Goal: Information Seeking & Learning: Learn about a topic

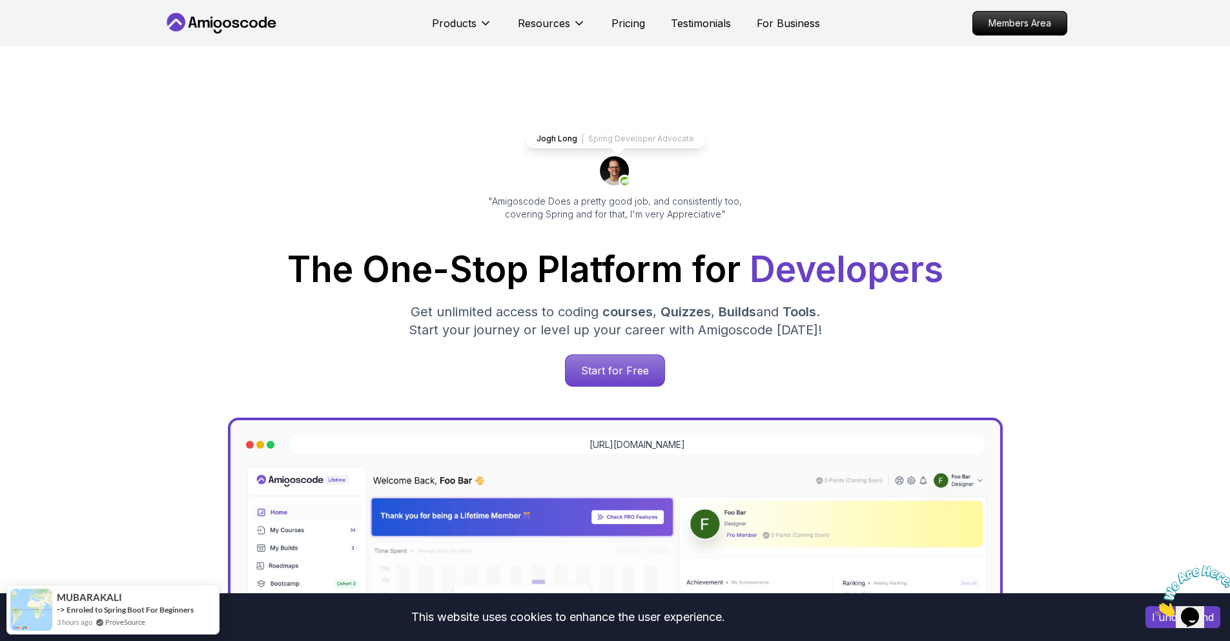
drag, startPoint x: 322, startPoint y: 23, endPoint x: 218, endPoint y: 21, distance: 103.9
click at [218, 21] on nav "Products Resources Pricing Testimonials For Business Members Area" at bounding box center [615, 23] width 904 height 46
drag, startPoint x: 189, startPoint y: 18, endPoint x: 148, endPoint y: 0, distance: 45.1
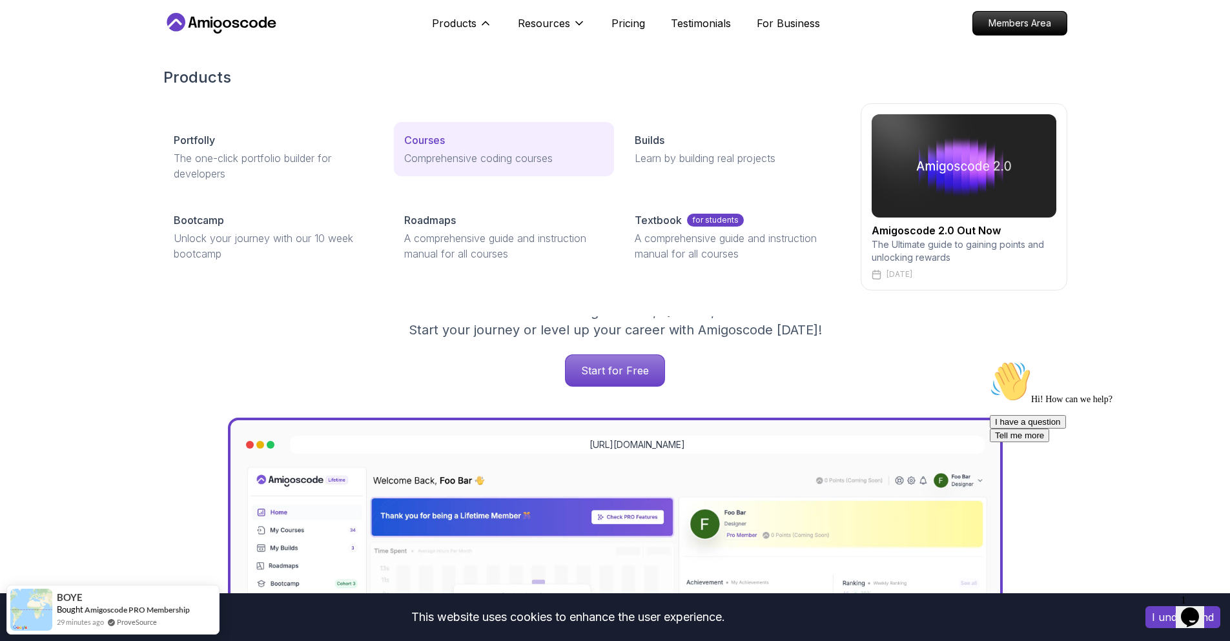
click at [429, 147] on p "Courses" at bounding box center [424, 139] width 41 height 15
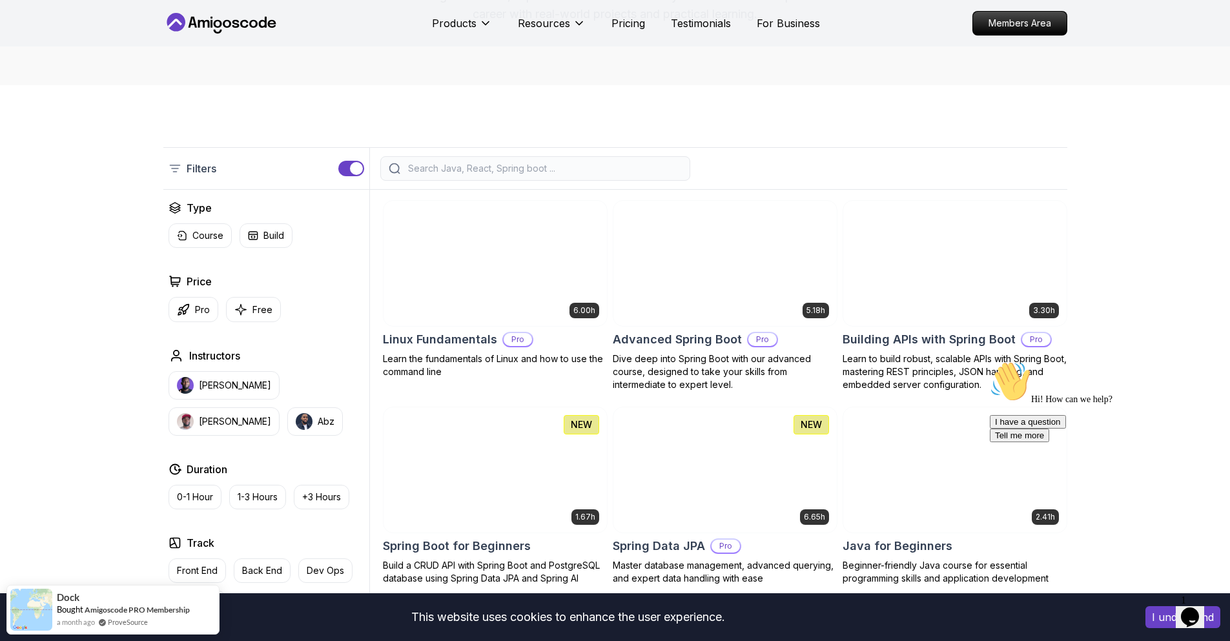
scroll to position [207, 0]
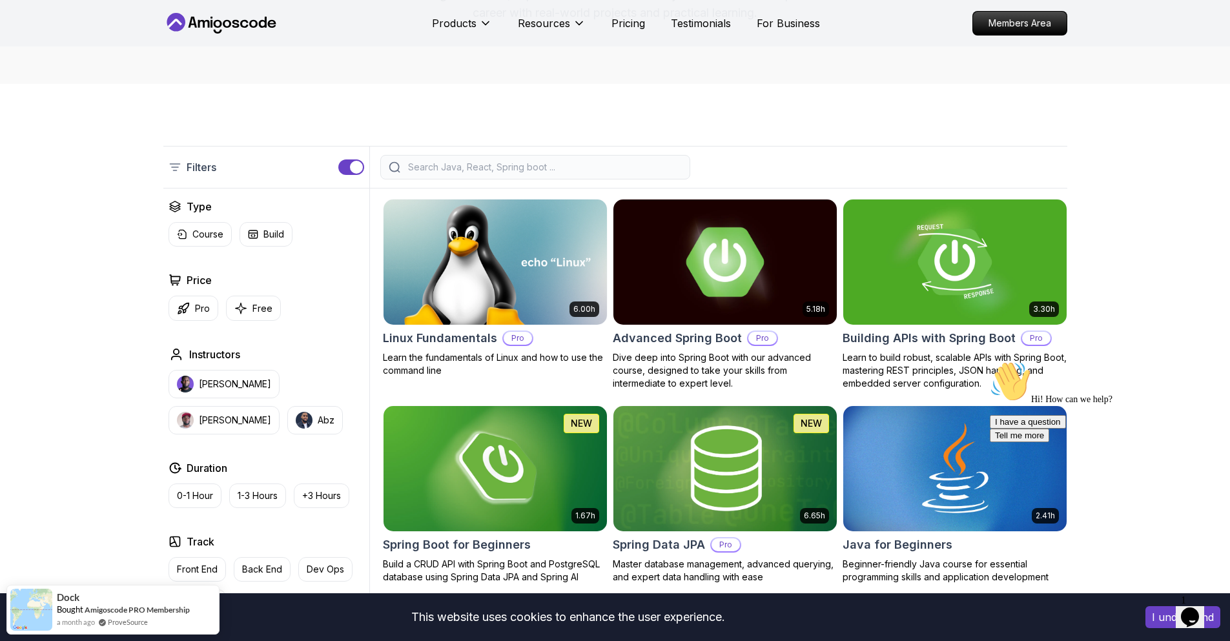
click at [701, 344] on h2 "Advanced Spring Boot" at bounding box center [677, 338] width 129 height 18
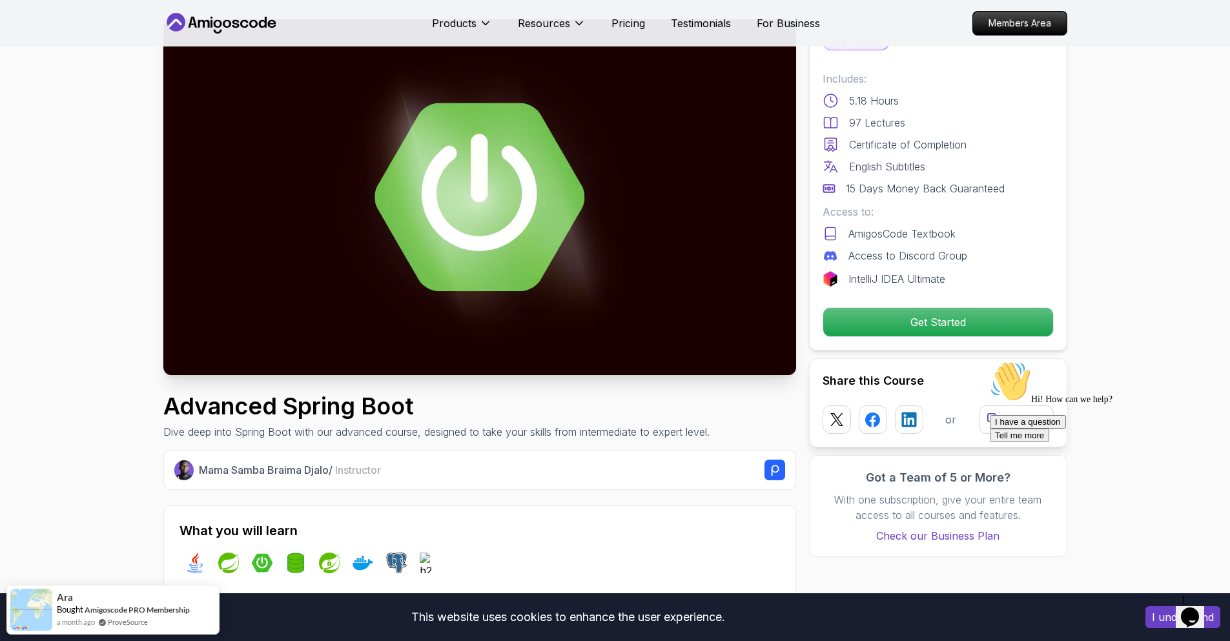
scroll to position [82, 0]
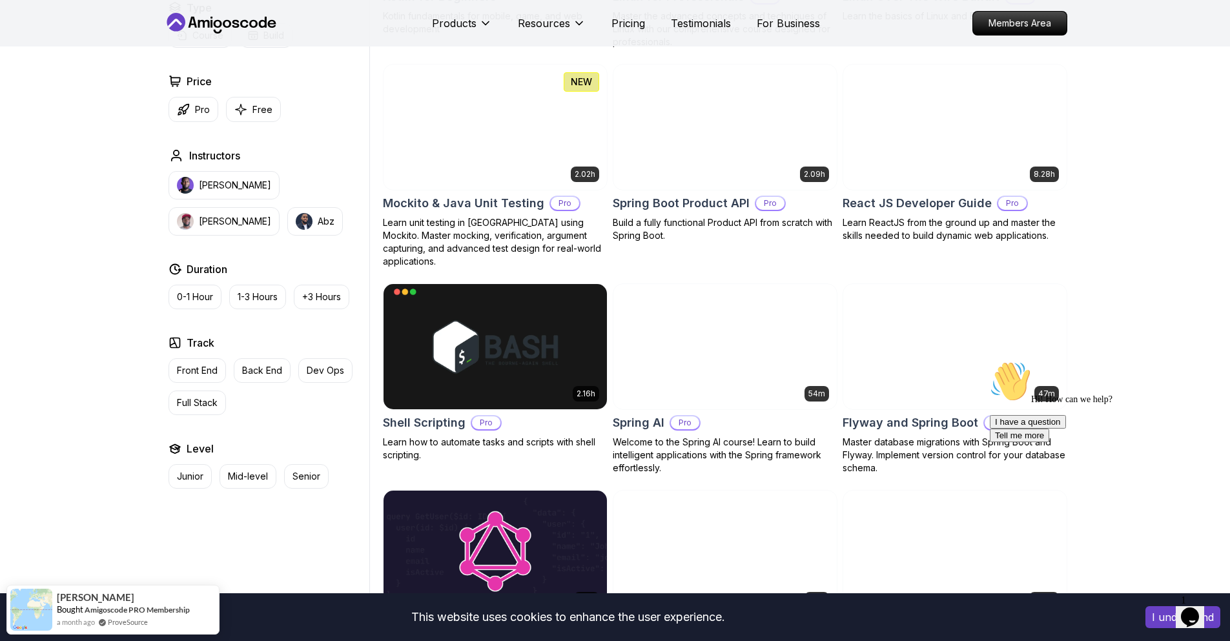
scroll to position [2794, 0]
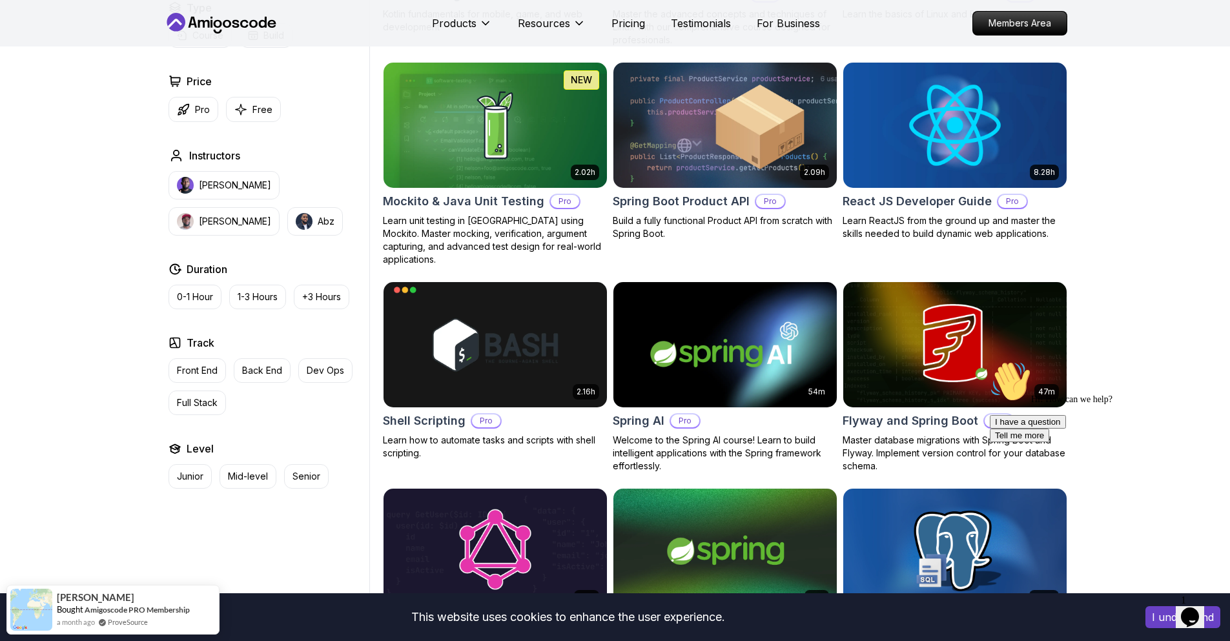
click at [637, 412] on h2 "Spring AI" at bounding box center [639, 421] width 52 height 18
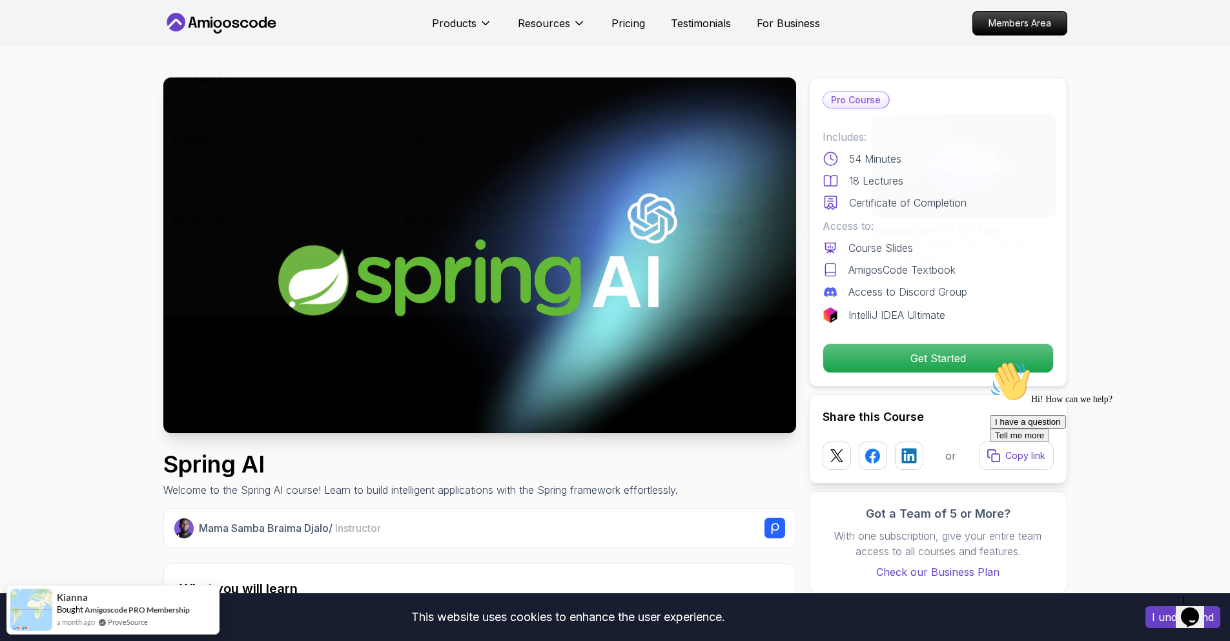
click at [258, 21] on icon at bounding box center [221, 23] width 116 height 21
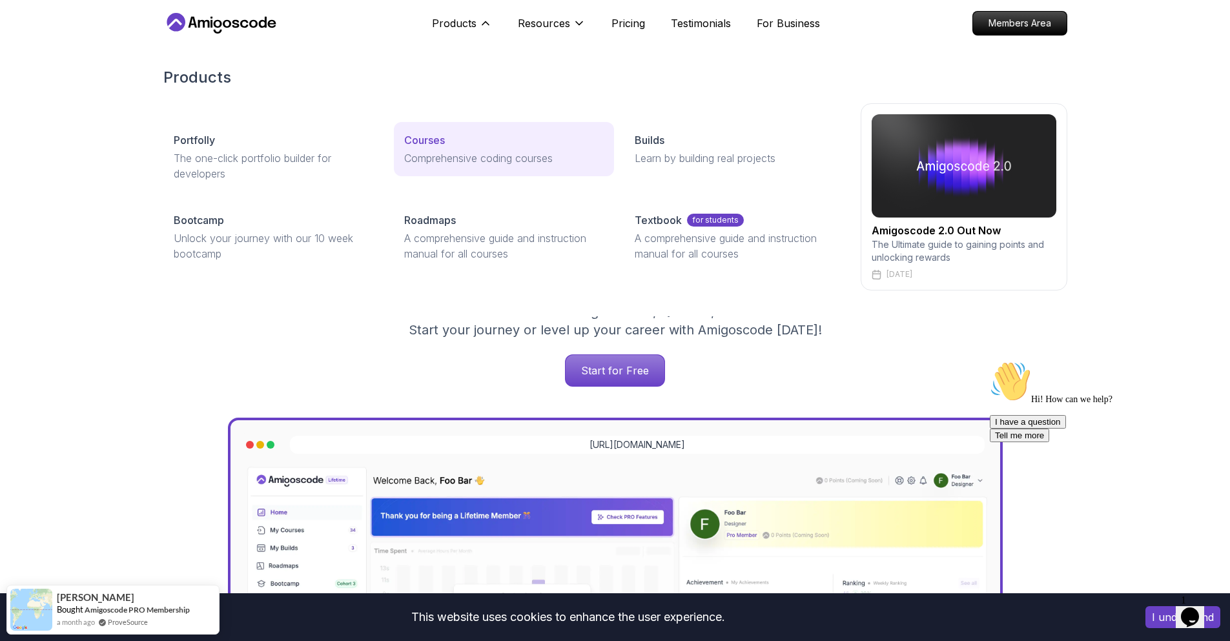
click at [461, 143] on div "Courses" at bounding box center [503, 139] width 199 height 15
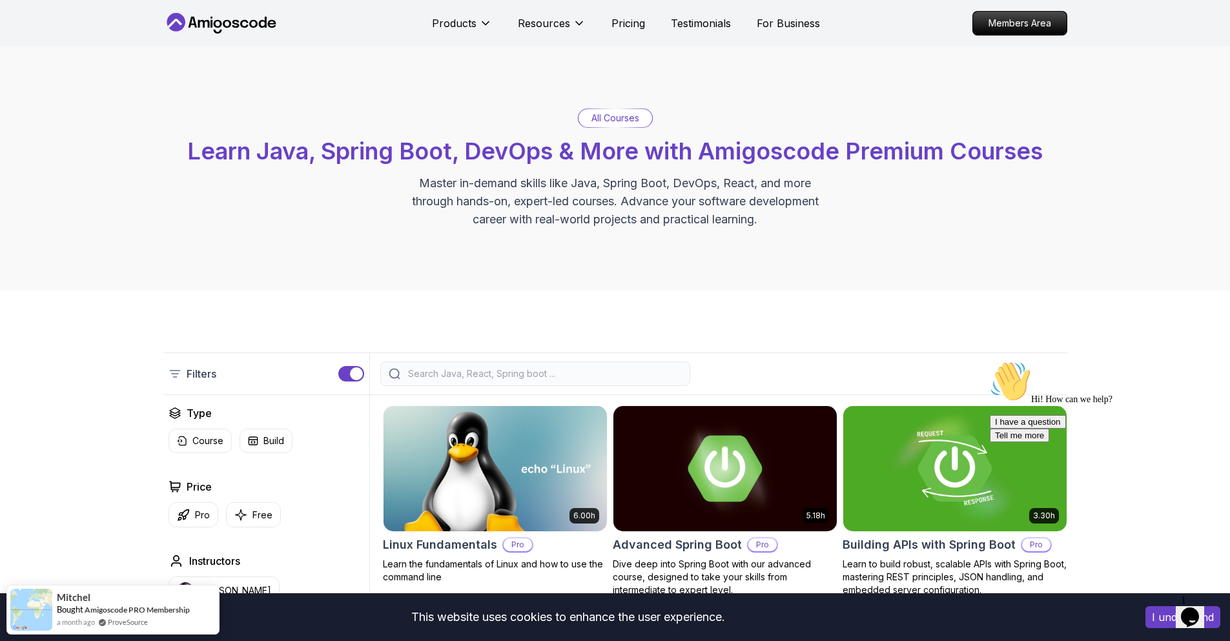
click at [605, 118] on p "All Courses" at bounding box center [615, 118] width 48 height 13
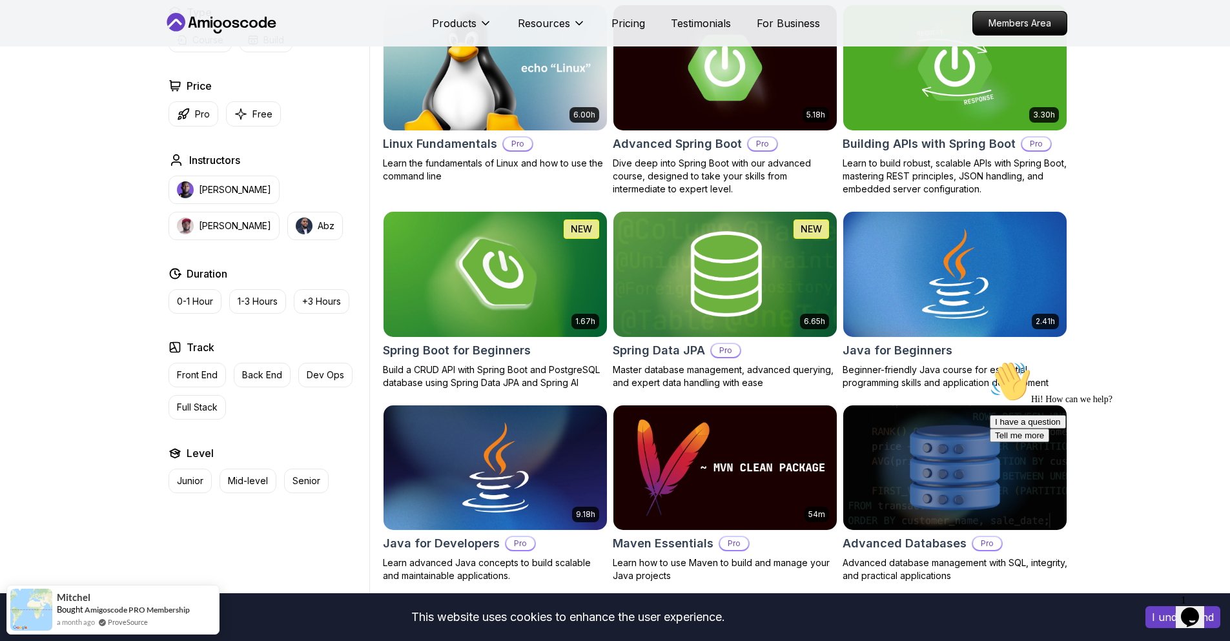
scroll to position [404, 0]
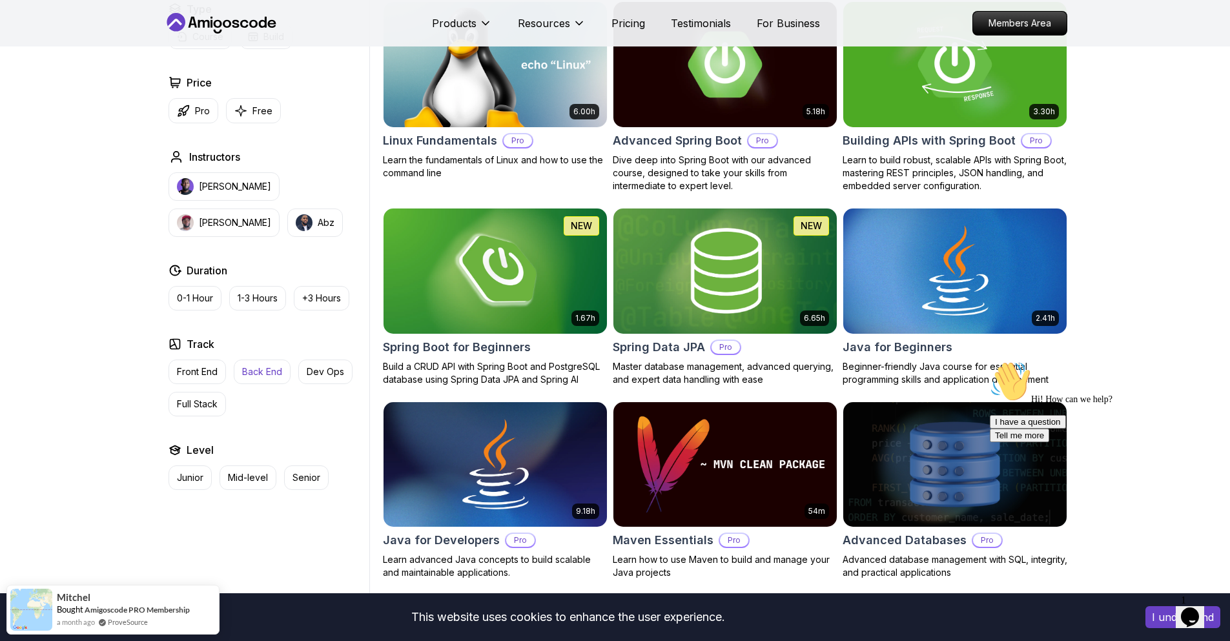
click at [258, 377] on p "Back End" at bounding box center [262, 371] width 40 height 13
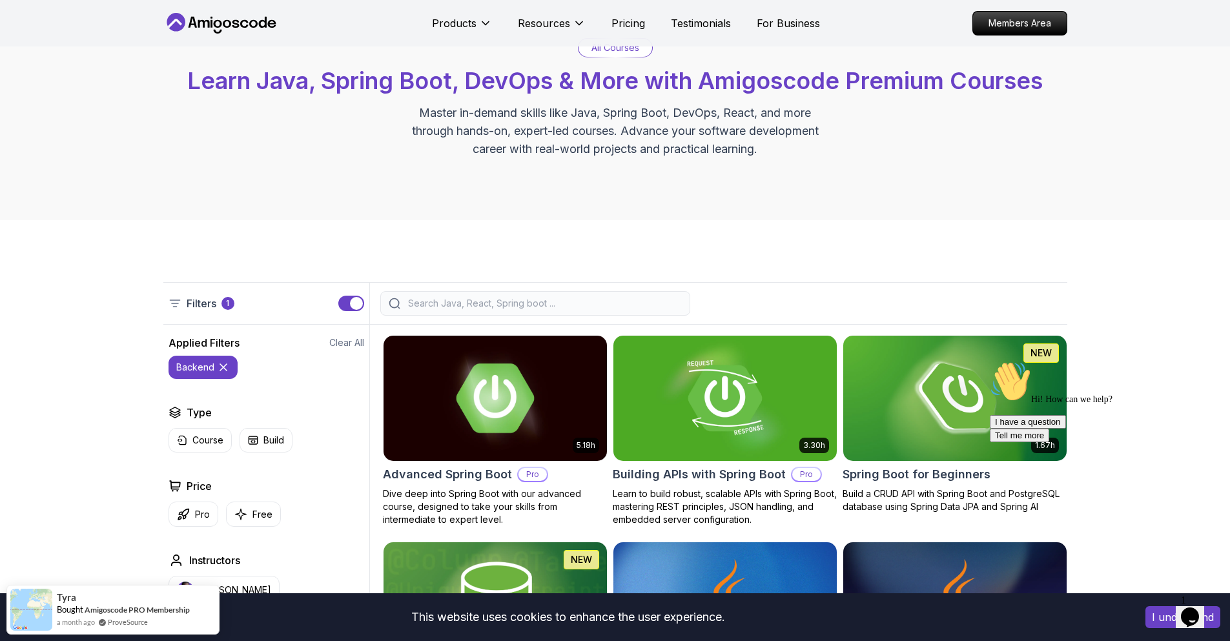
scroll to position [182, 0]
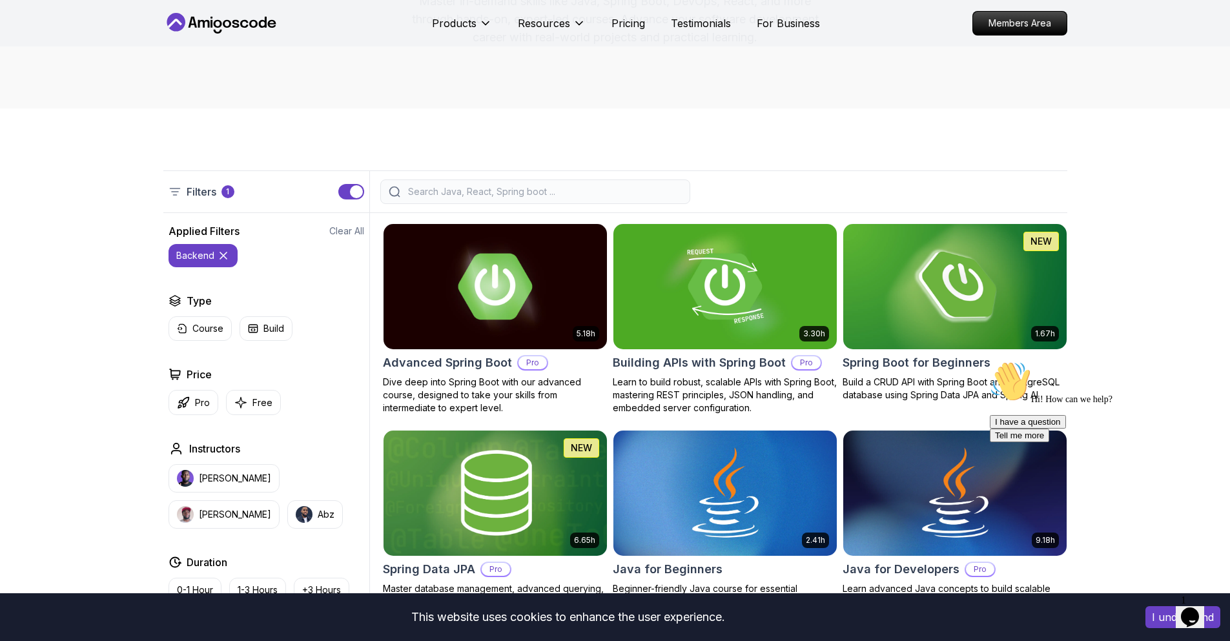
click at [223, 254] on icon at bounding box center [223, 255] width 6 height 6
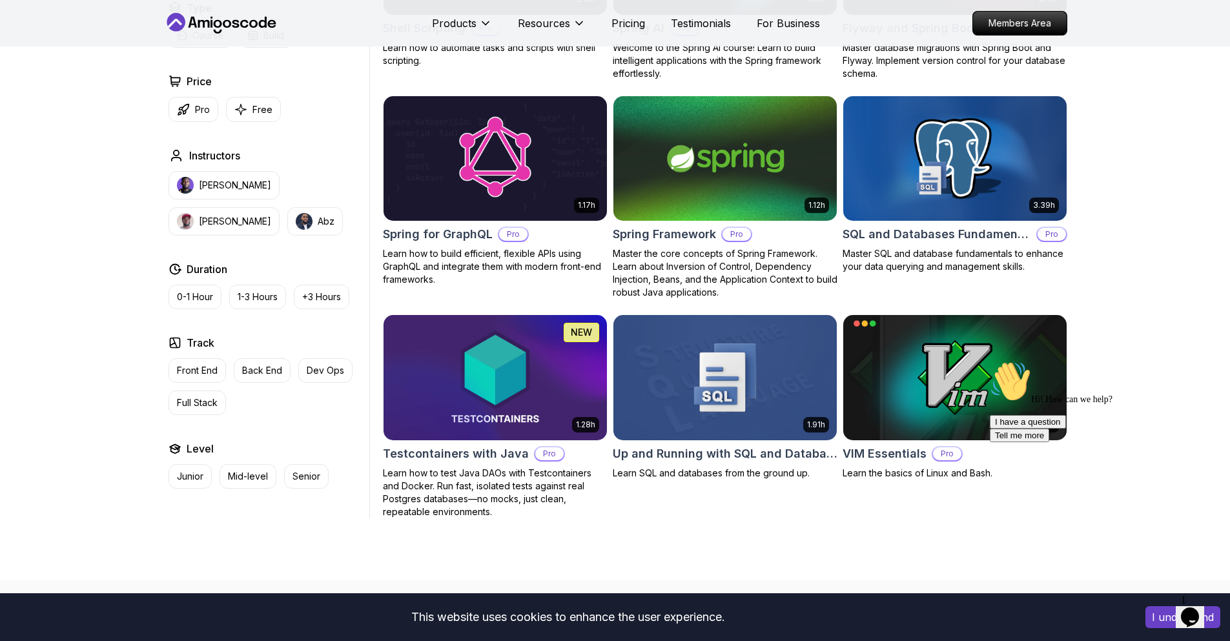
scroll to position [2630, 0]
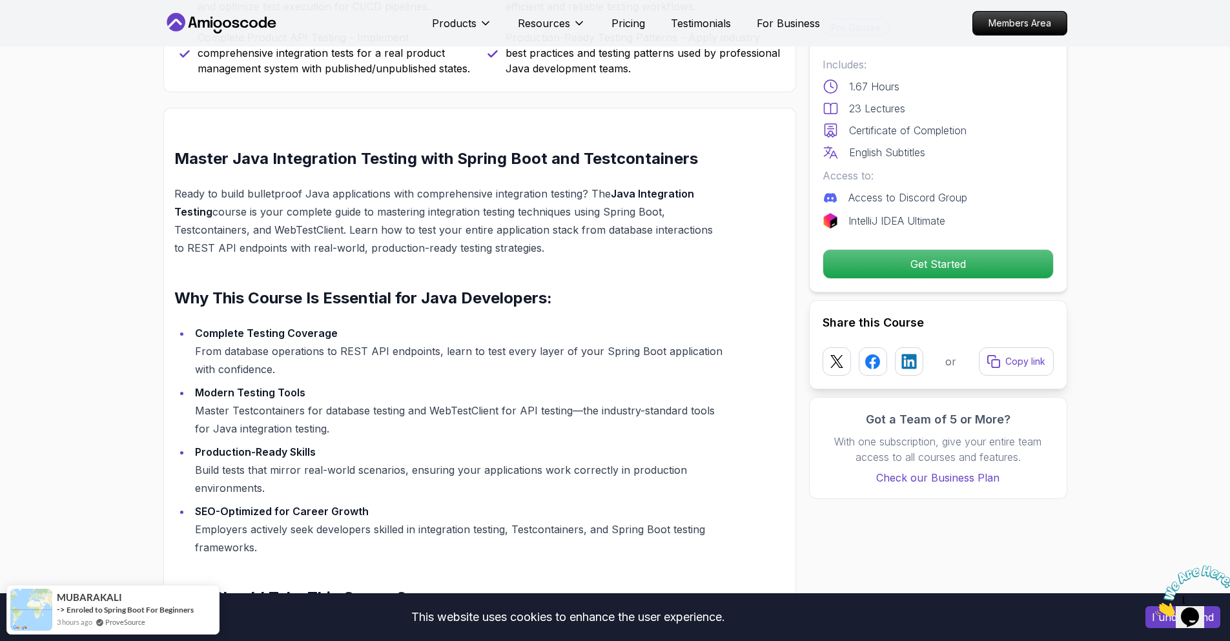
scroll to position [922, 0]
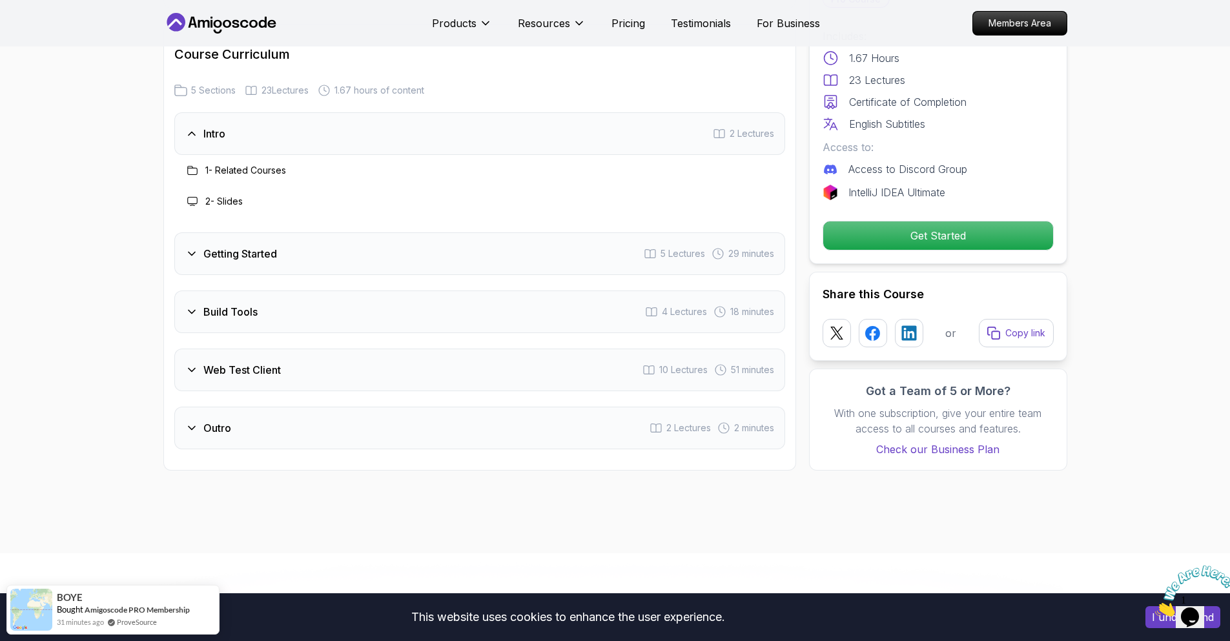
scroll to position [2229, 0]
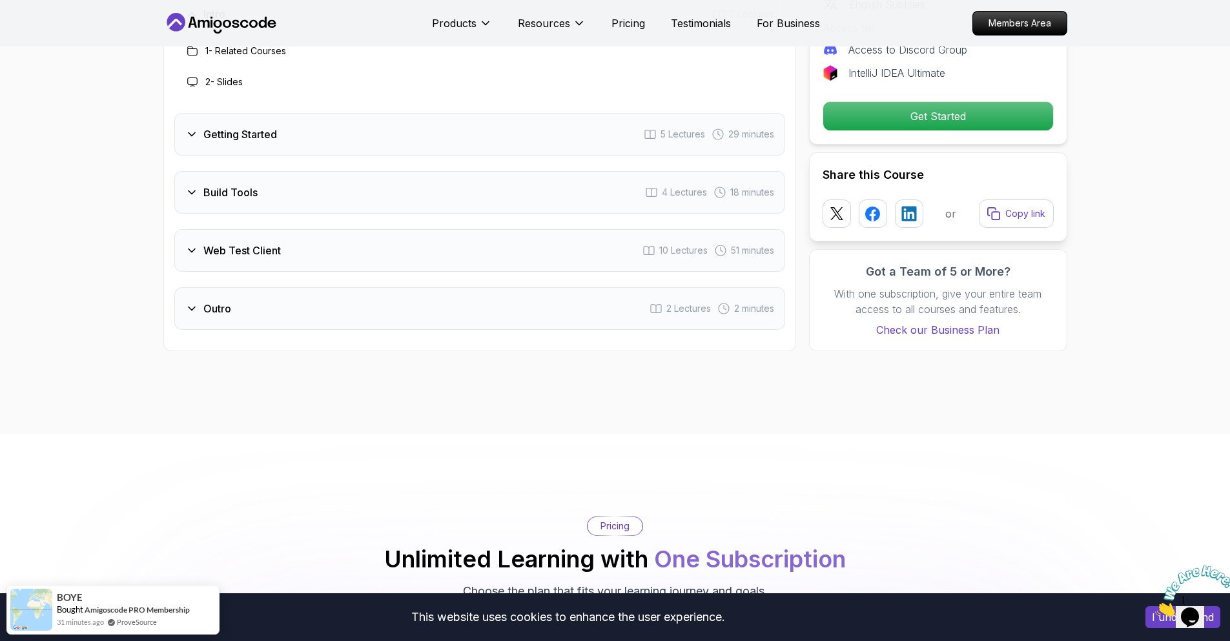
click at [316, 272] on div "Web Test Client 10 Lectures 51 minutes" at bounding box center [479, 250] width 611 height 43
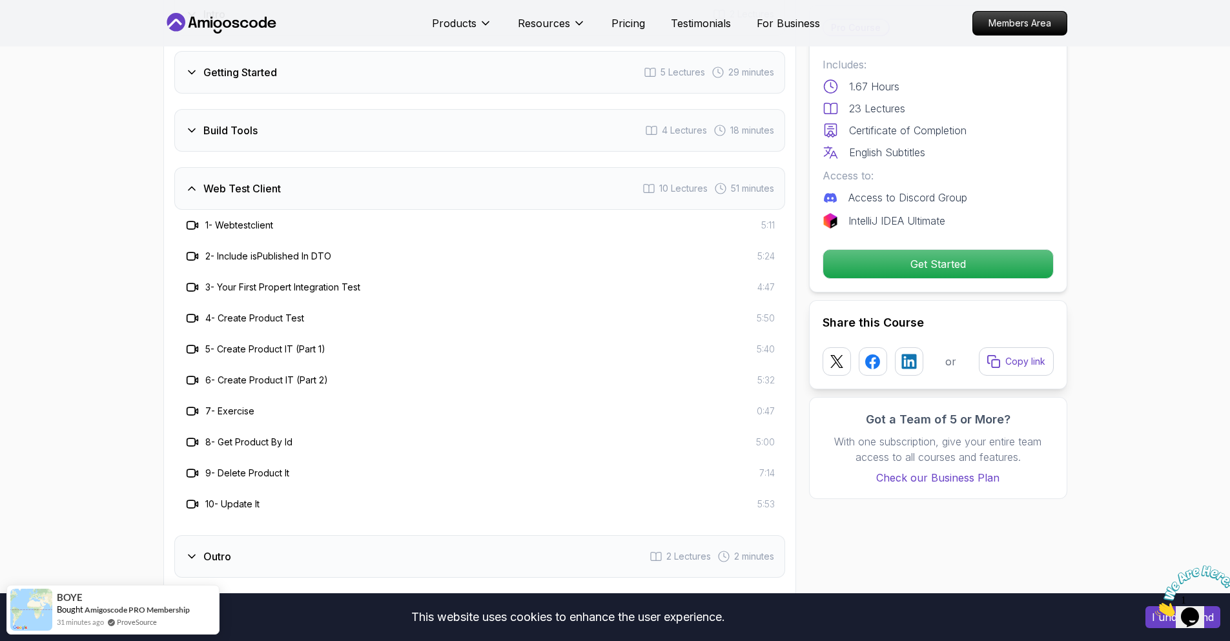
click at [286, 152] on div "Build Tools 4 Lectures 18 minutes" at bounding box center [479, 130] width 611 height 43
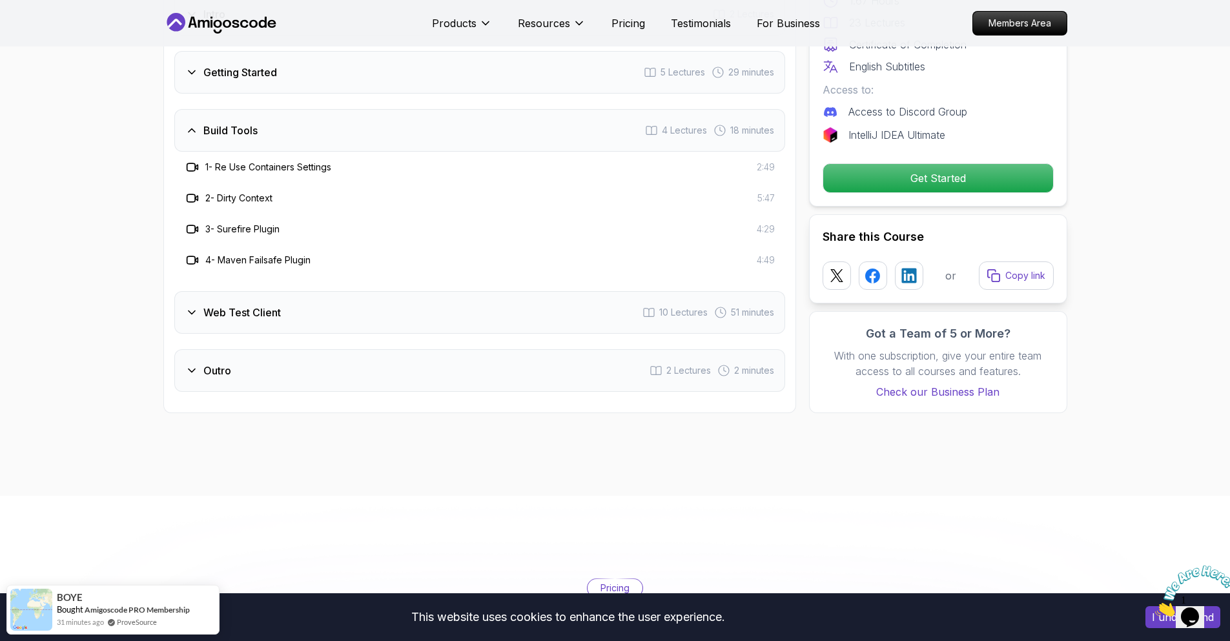
click at [268, 94] on div "Getting Started 5 Lectures 29 minutes" at bounding box center [479, 72] width 611 height 43
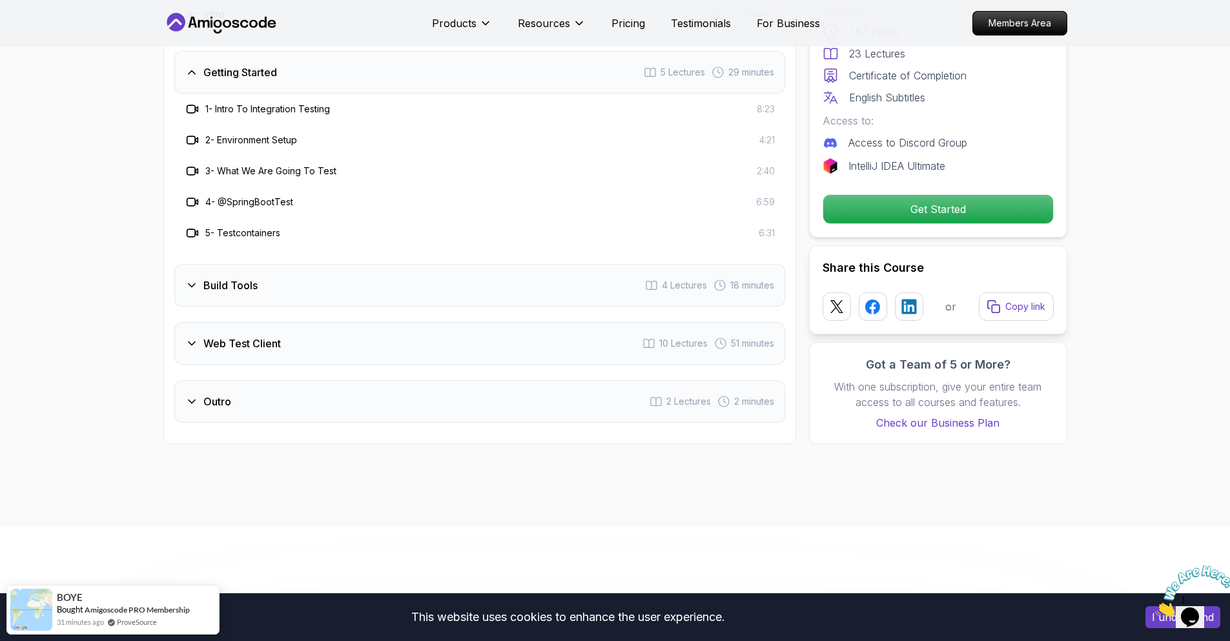
click at [281, 410] on div "Outro 2 Lectures 2 minutes" at bounding box center [479, 401] width 611 height 43
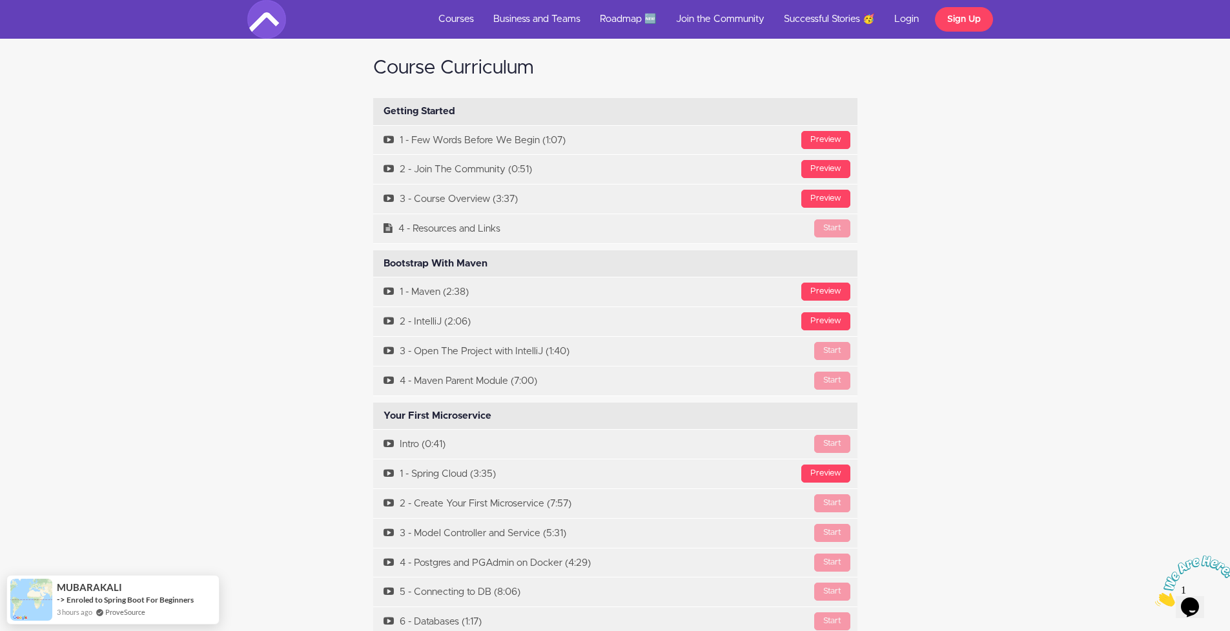
scroll to position [4113, 0]
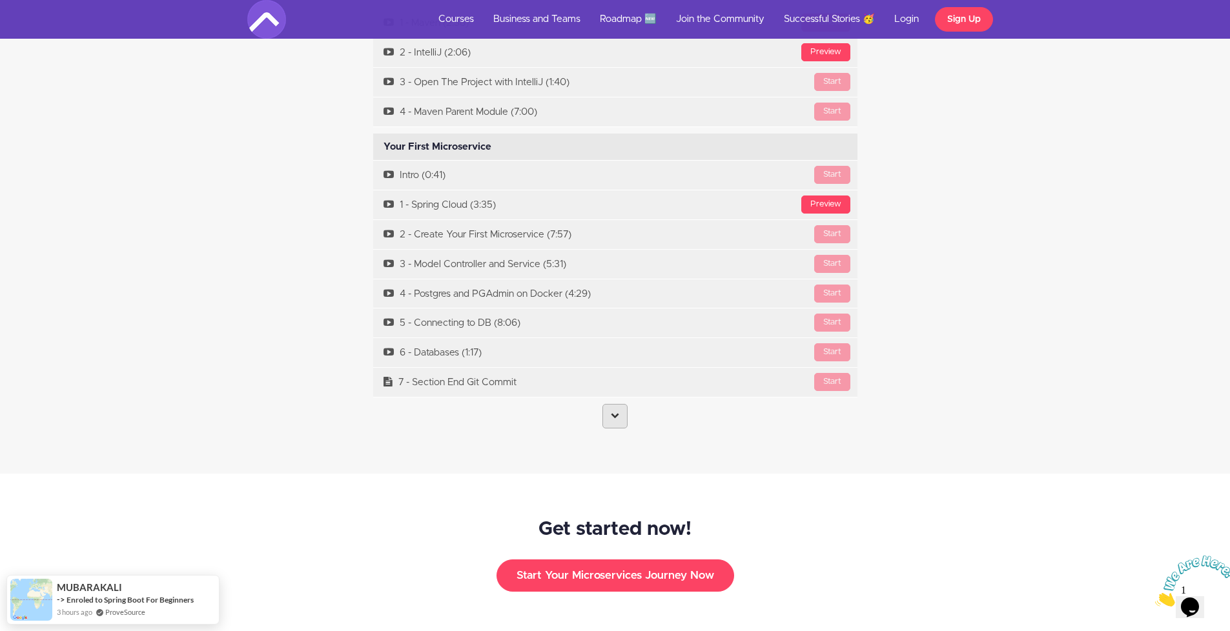
click at [614, 411] on icon at bounding box center [615, 415] width 8 height 8
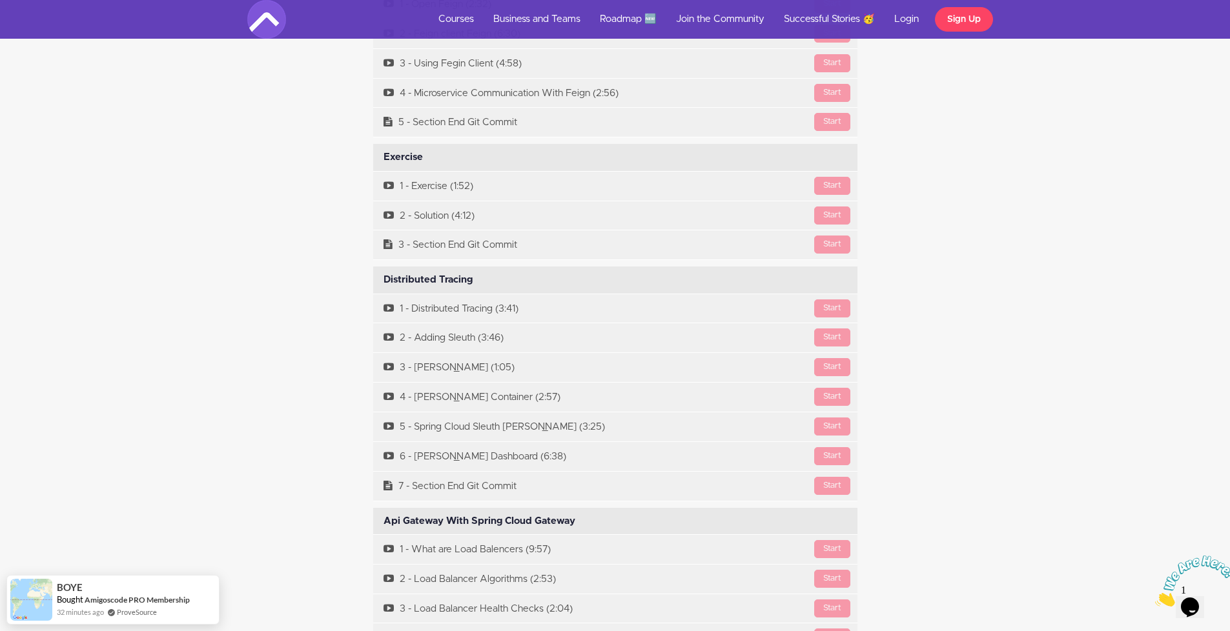
scroll to position [4412, 0]
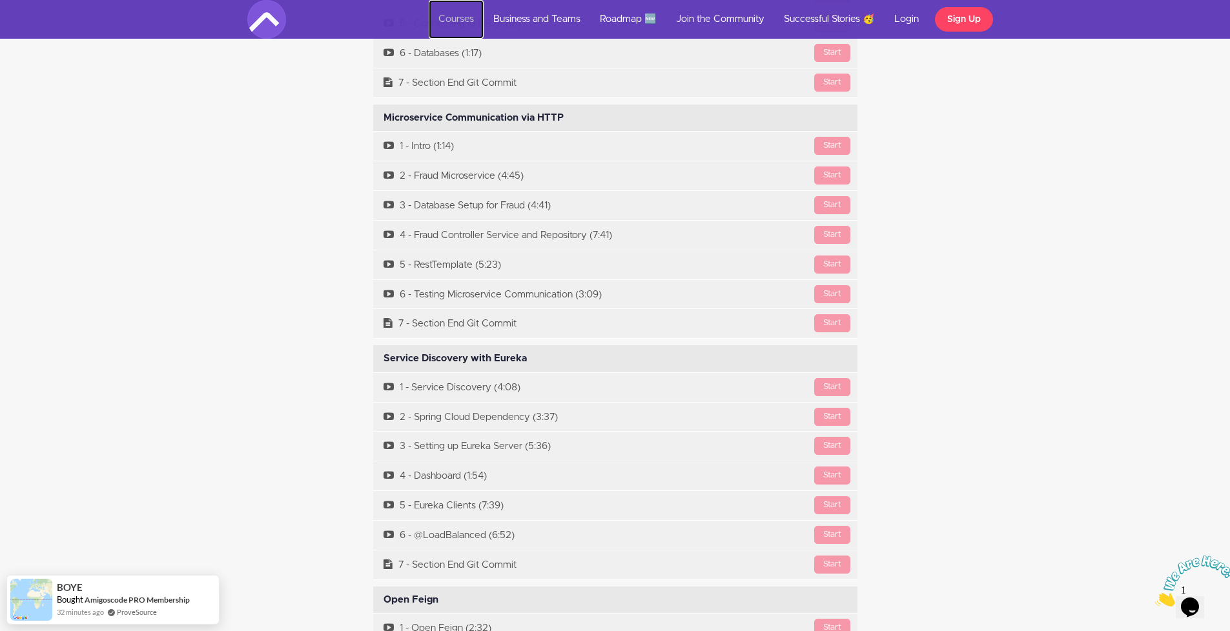
click at [465, 16] on link "Courses" at bounding box center [456, 19] width 55 height 39
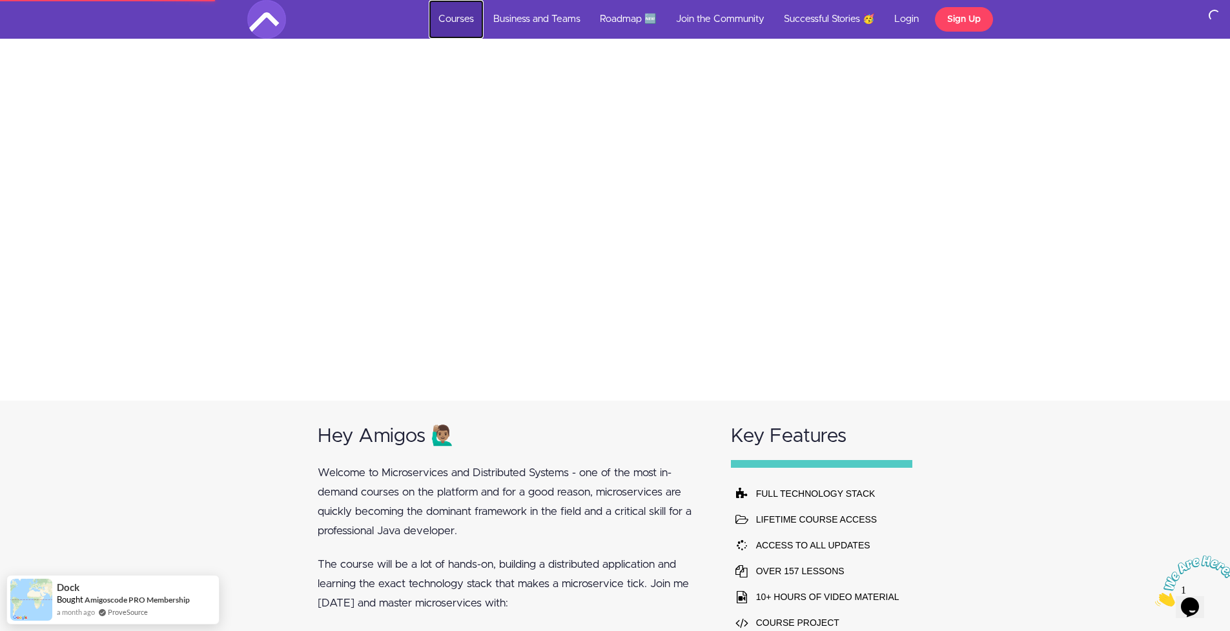
scroll to position [0, 0]
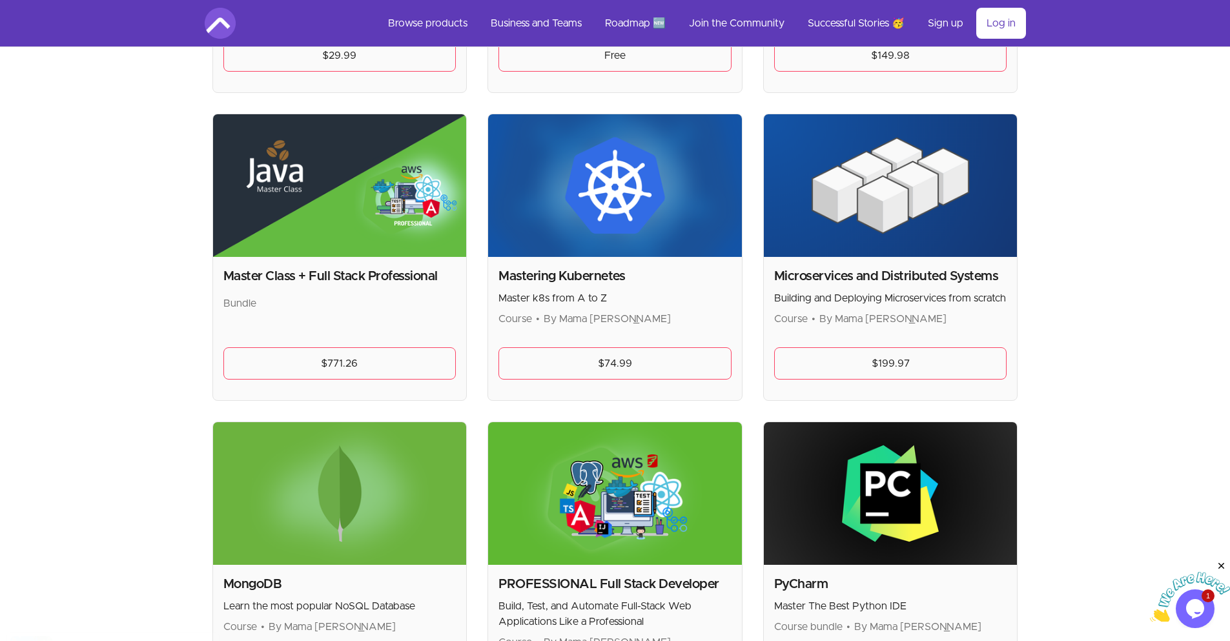
scroll to position [2162, 0]
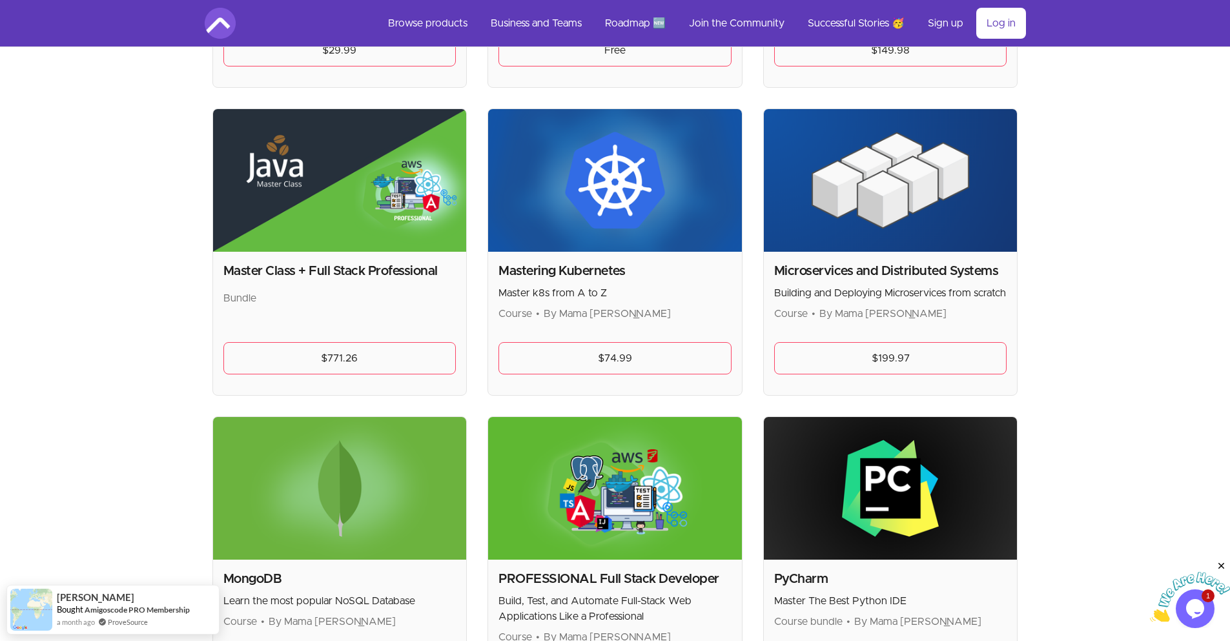
click at [851, 200] on img at bounding box center [891, 180] width 254 height 143
click at [856, 352] on link "$199.97" at bounding box center [890, 358] width 233 height 32
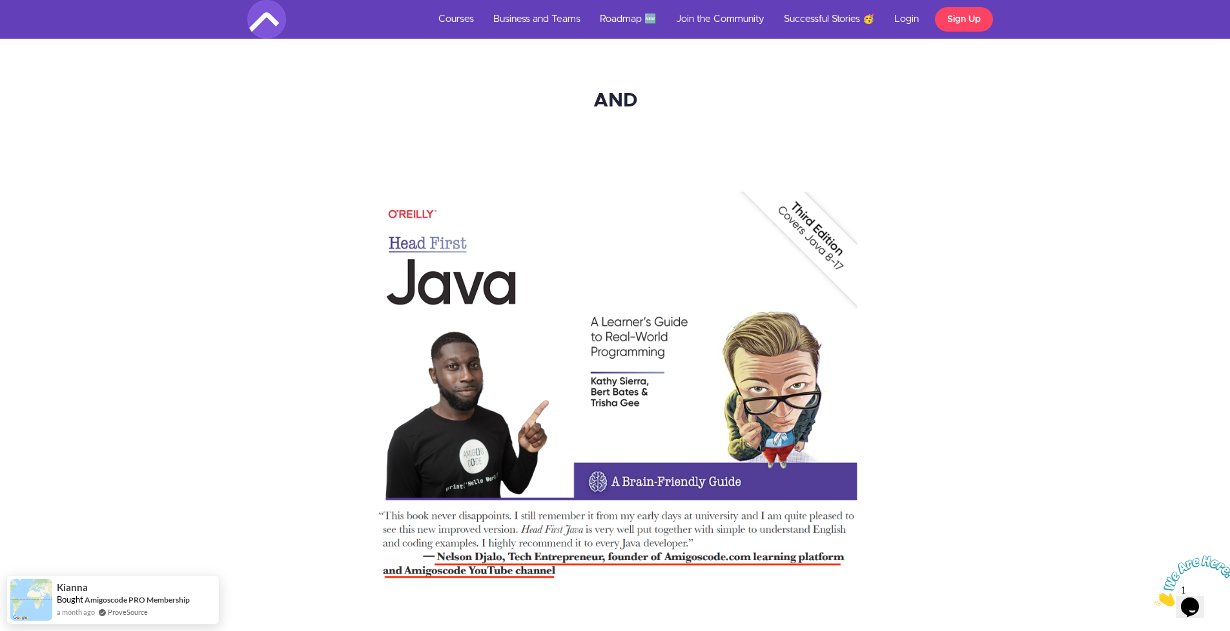
scroll to position [8861, 0]
